Goal: Transaction & Acquisition: Purchase product/service

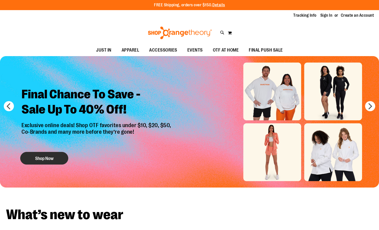
type input "**********"
drag, startPoint x: 44, startPoint y: 159, endPoint x: 45, endPoint y: 157, distance: 2.9
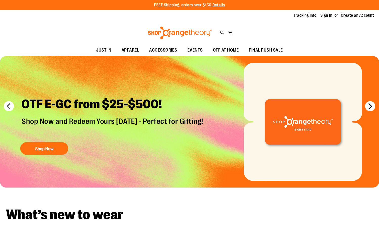
click at [368, 105] on button "next" at bounding box center [370, 106] width 10 height 10
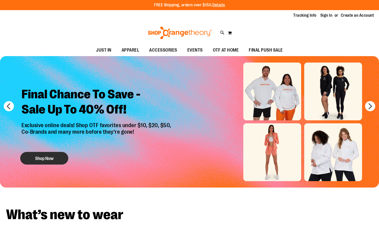
click at [54, 158] on button "Shop Now" at bounding box center [44, 158] width 48 height 13
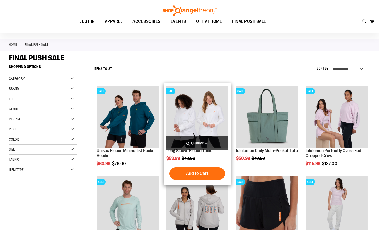
scroll to position [76, 0]
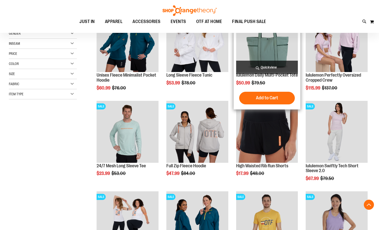
scroll to position [126, 0]
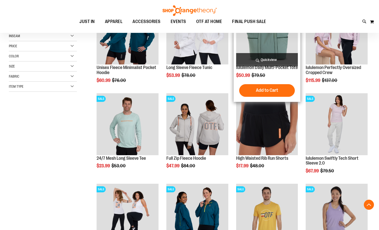
scroll to position [50, 0]
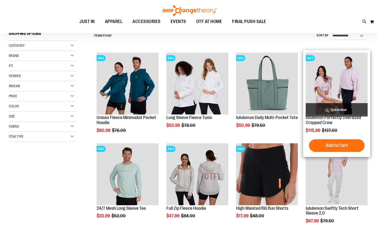
type input "**********"
click at [341, 83] on img "product" at bounding box center [336, 84] width 62 height 62
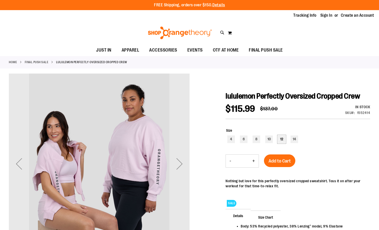
type input "**********"
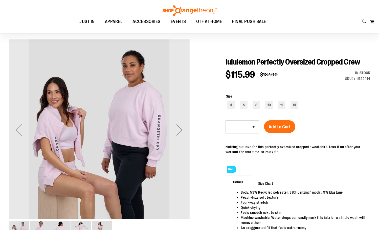
scroll to position [25, 0]
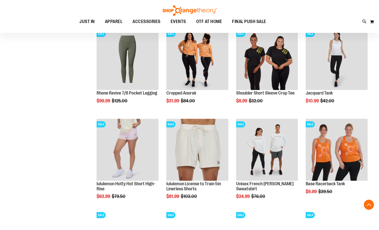
scroll to position [297, 0]
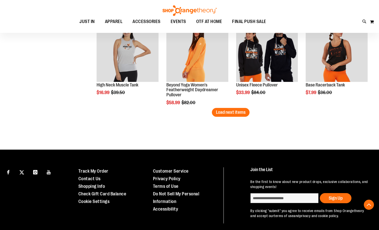
scroll to position [752, 0]
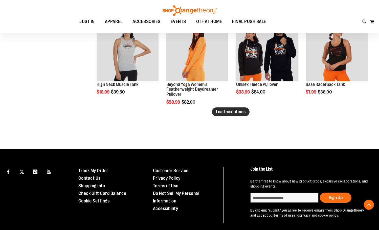
type input "**********"
click at [242, 113] on span "Load next items" at bounding box center [231, 111] width 30 height 5
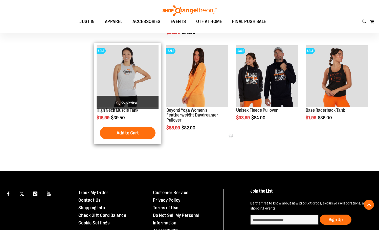
scroll to position [701, 0]
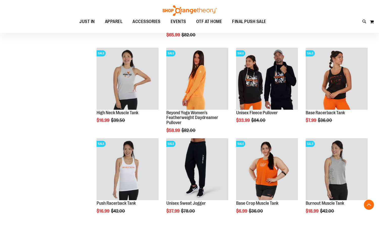
scroll to position [727, 0]
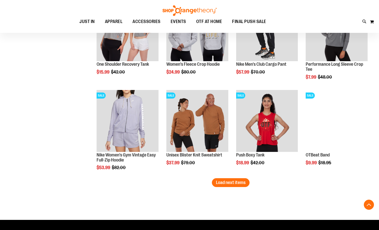
scroll to position [954, 0]
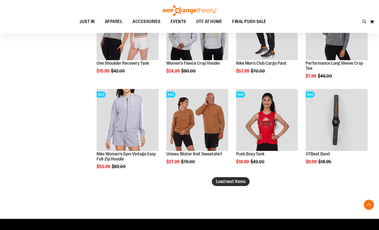
click at [235, 182] on span "Load next items" at bounding box center [231, 181] width 30 height 5
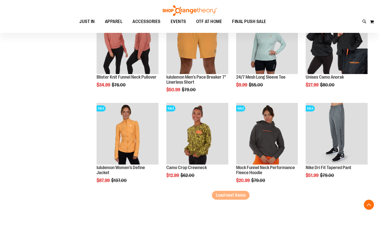
scroll to position [1232, 0]
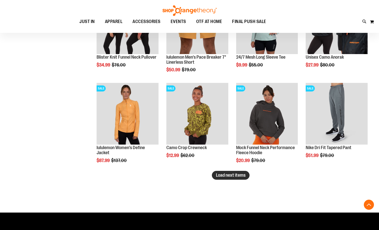
click at [215, 176] on button "Load next items" at bounding box center [231, 175] width 38 height 9
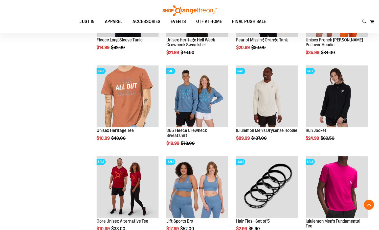
scroll to position [1487, 0]
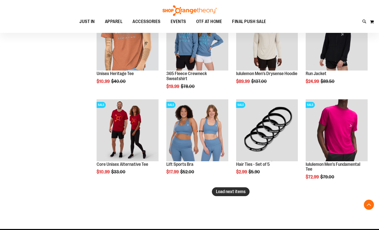
click at [237, 193] on span "Load next items" at bounding box center [231, 191] width 30 height 5
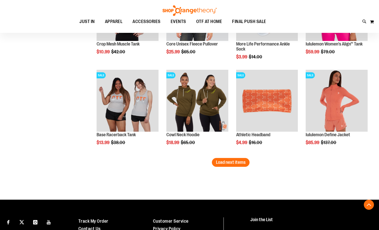
scroll to position [1790, 0]
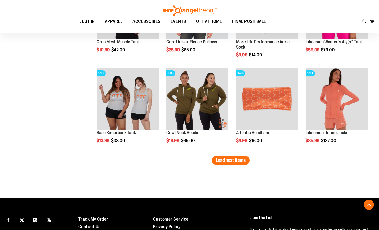
drag, startPoint x: 231, startPoint y: 161, endPoint x: 223, endPoint y: 166, distance: 9.6
click at [229, 162] on span "Load next items" at bounding box center [231, 160] width 30 height 5
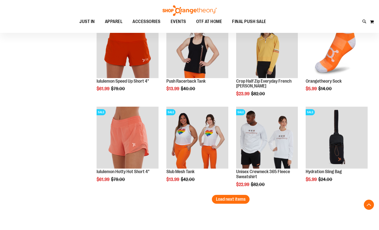
scroll to position [2043, 0]
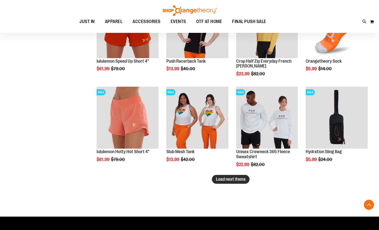
click at [232, 177] on span "Load next items" at bounding box center [231, 179] width 30 height 5
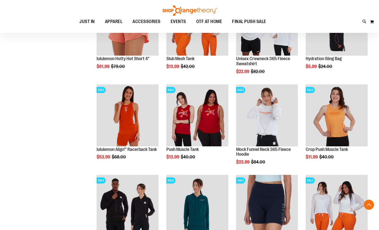
scroll to position [2144, 0]
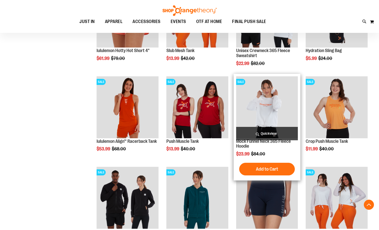
click at [266, 117] on img "product" at bounding box center [267, 107] width 62 height 62
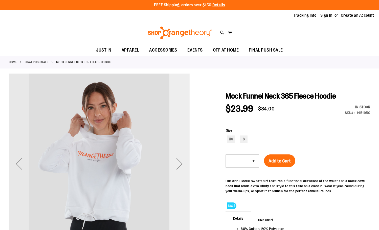
type input "**********"
click at [180, 161] on div "Next" at bounding box center [179, 164] width 20 height 20
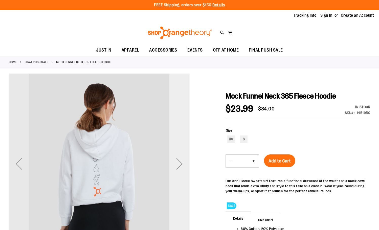
click at [180, 161] on div "Next" at bounding box center [179, 164] width 20 height 20
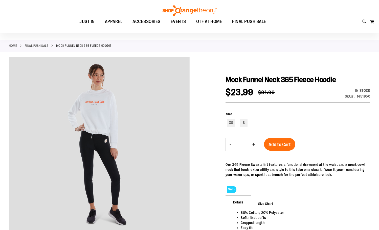
scroll to position [25, 0]
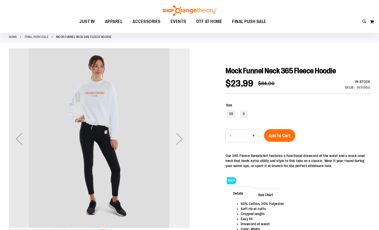
click at [180, 139] on div "Next" at bounding box center [179, 139] width 20 height 20
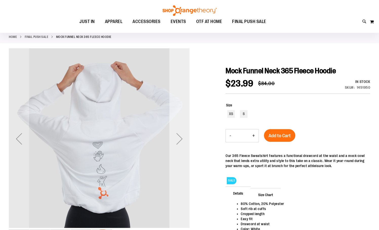
click at [180, 139] on div "Next" at bounding box center [179, 139] width 20 height 20
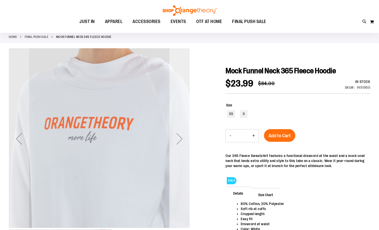
click at [179, 139] on div "Next" at bounding box center [179, 139] width 20 height 20
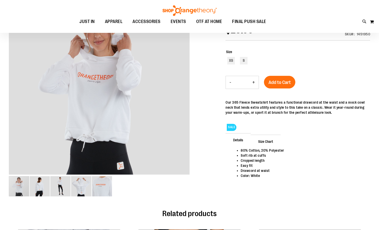
scroll to position [50, 0]
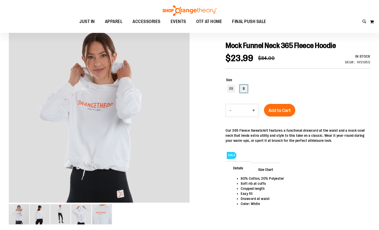
click at [241, 89] on div "S" at bounding box center [244, 89] width 8 height 8
type input "***"
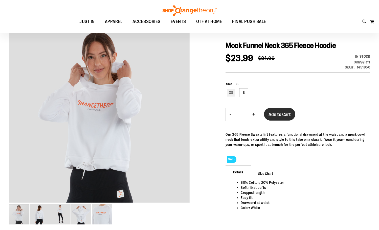
click at [282, 114] on span "Add to Cart" at bounding box center [279, 115] width 22 height 6
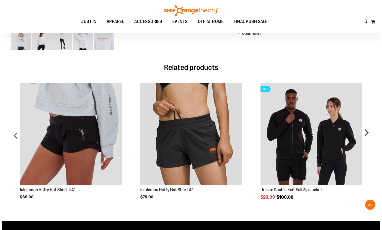
scroll to position [227, 0]
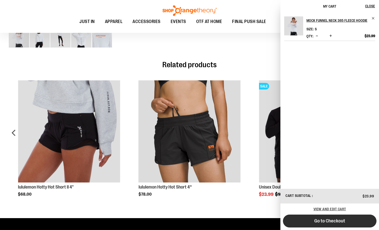
click at [332, 222] on span "Go to Checkout" at bounding box center [329, 221] width 31 height 6
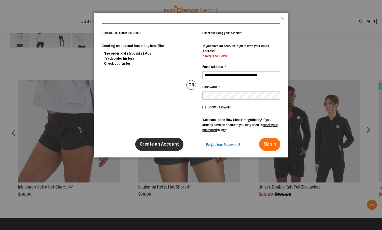
click at [172, 146] on span "Create an Account" at bounding box center [159, 144] width 39 height 6
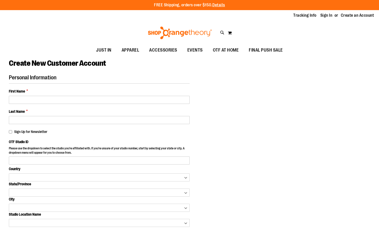
select select "***"
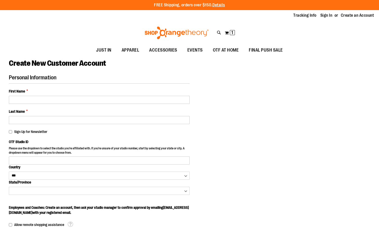
type input "**********"
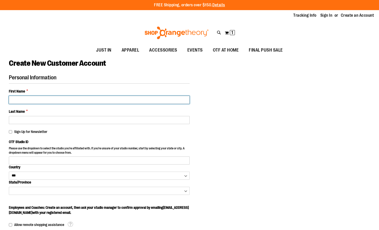
click at [88, 100] on input "First Name *" at bounding box center [99, 100] width 181 height 8
type input "******"
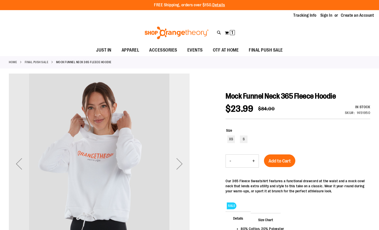
type input "**********"
click at [180, 156] on div "Next" at bounding box center [179, 164] width 20 height 20
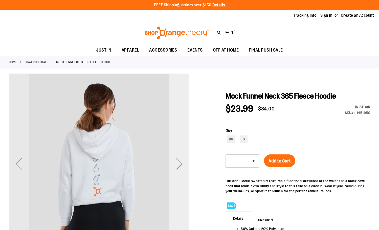
click at [179, 160] on div "Next" at bounding box center [179, 164] width 20 height 20
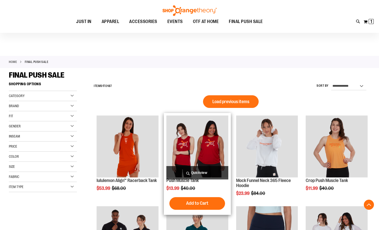
scroll to position [45, 0]
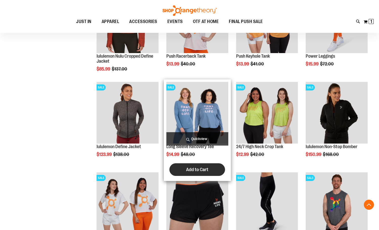
scroll to position [348, 0]
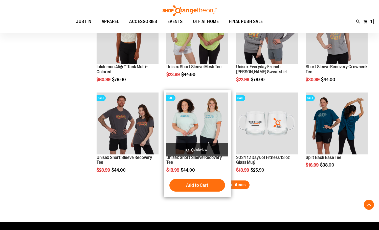
scroll to position [727, 0]
